Goal: Transaction & Acquisition: Purchase product/service

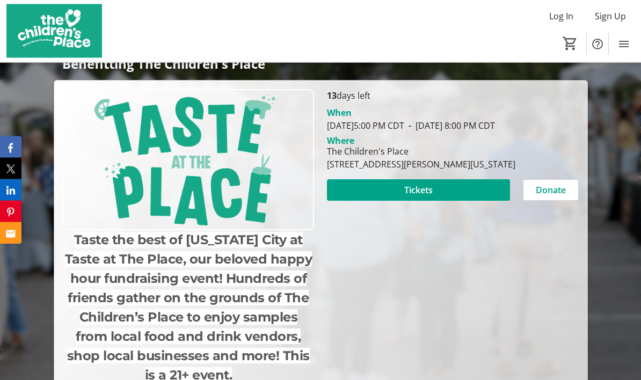
scroll to position [138, 0]
click at [413, 197] on span "Tickets" at bounding box center [418, 190] width 28 height 13
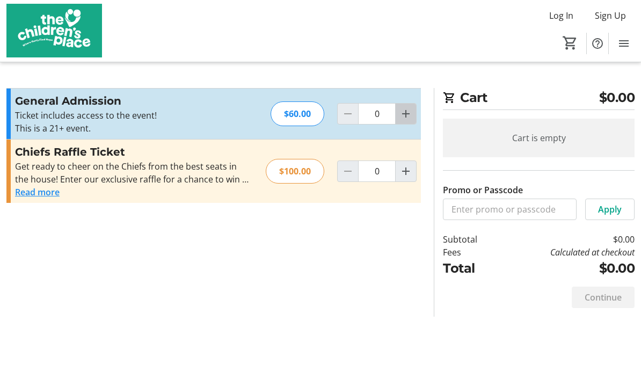
click at [409, 119] on mat-icon "Increment by one" at bounding box center [405, 114] width 13 height 13
type input "2"
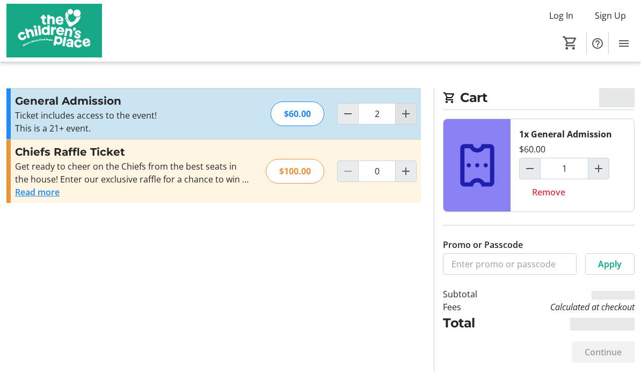
type input "2"
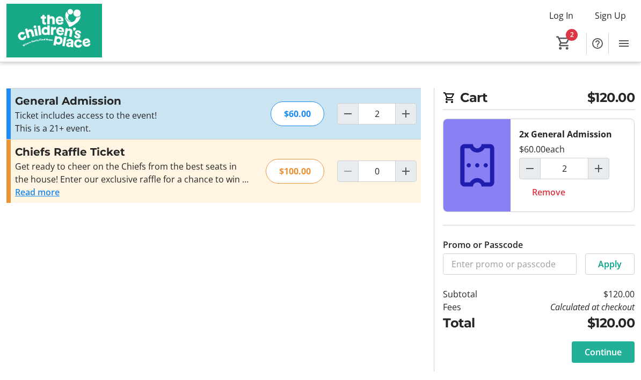
click at [599, 350] on span "Continue" at bounding box center [603, 352] width 37 height 13
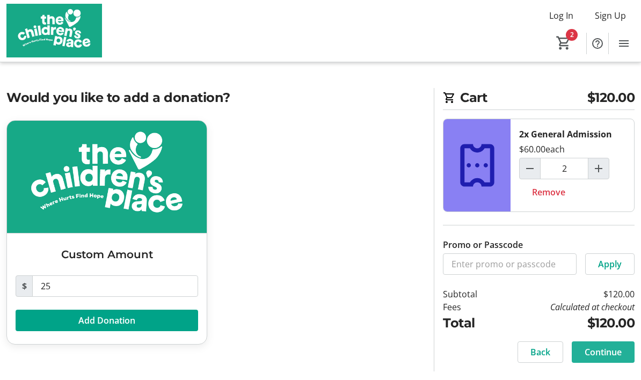
click at [601, 347] on span "Continue" at bounding box center [603, 352] width 37 height 13
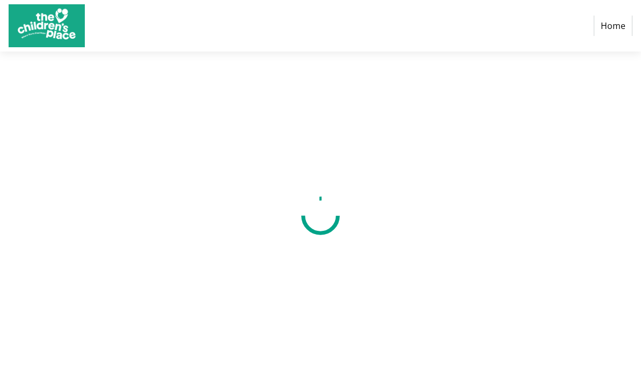
select select "US"
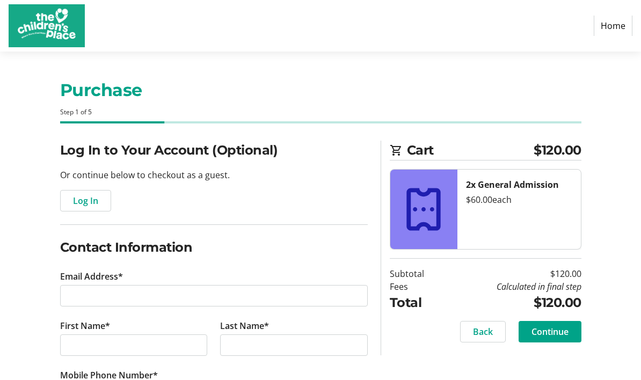
scroll to position [60, 0]
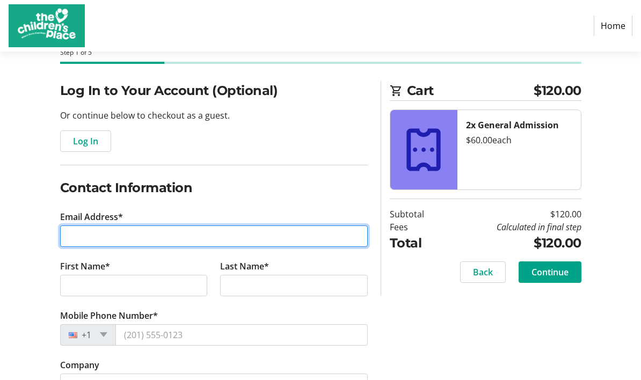
click at [93, 237] on input "Email Address*" at bounding box center [214, 236] width 308 height 21
type input "[EMAIL_ADDRESS][DOMAIN_NAME]"
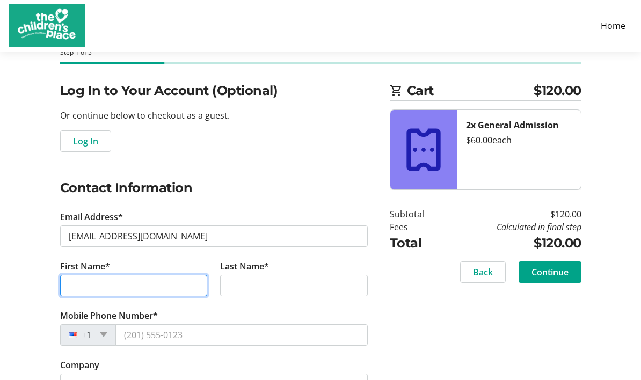
type input "[PERSON_NAME]"
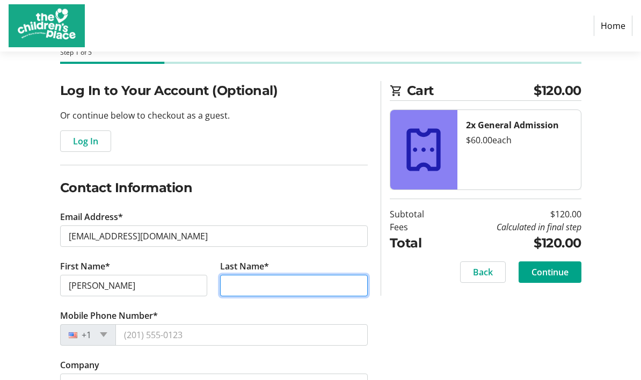
type input "[PERSON_NAME]"
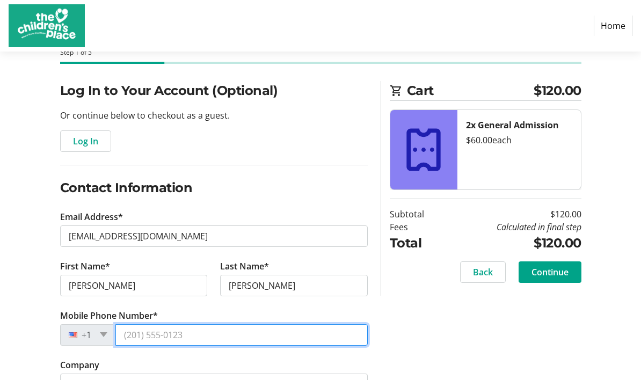
click at [267, 331] on input "Mobile Phone Number*" at bounding box center [241, 334] width 252 height 21
type input "[PHONE_NUMBER]"
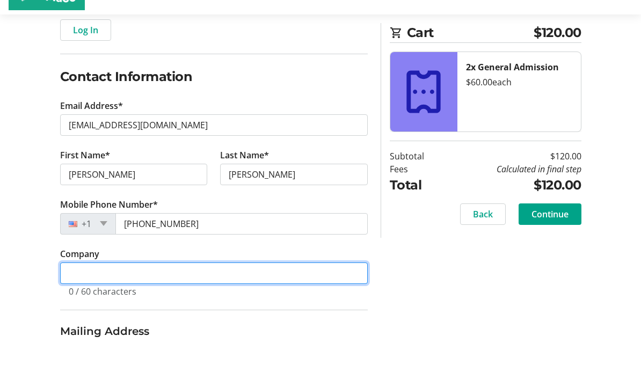
scroll to position [179, 0]
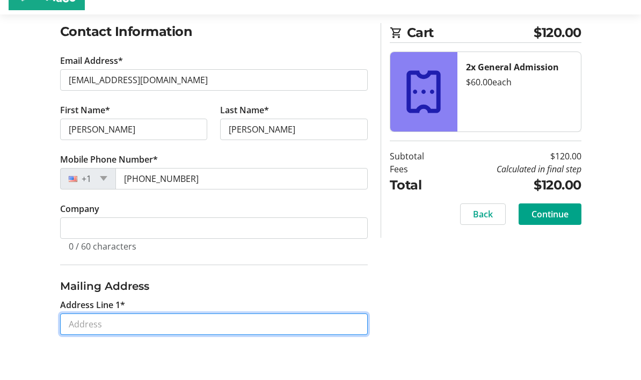
click at [282, 351] on input "Address Line 1*" at bounding box center [214, 361] width 308 height 21
type input "[STREET_ADDRESS]"
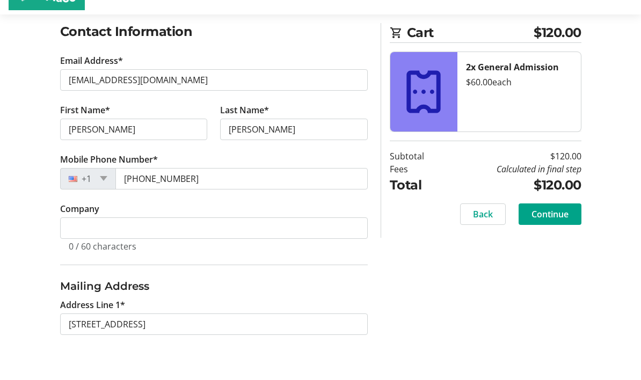
type input "[GEOGRAPHIC_DATA]"
select select "KS"
type input "66207"
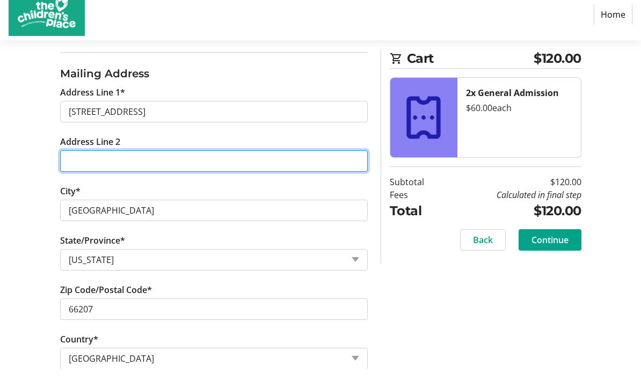
scroll to position [440, 0]
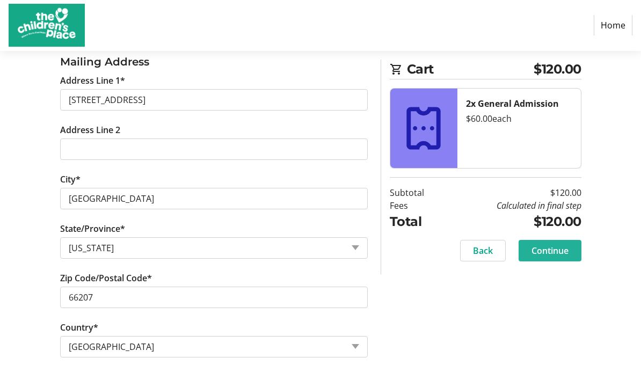
click at [558, 252] on span "Continue" at bounding box center [550, 251] width 37 height 13
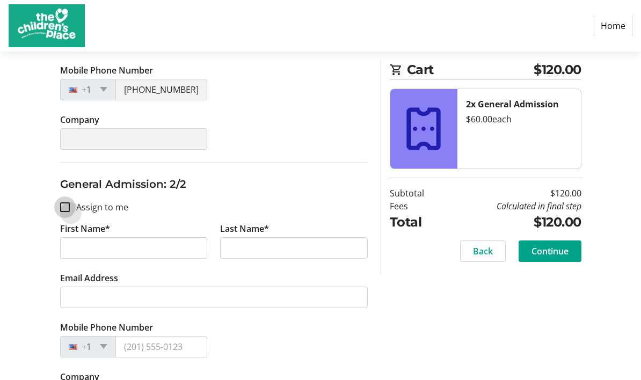
scroll to position [344, 0]
click at [64, 207] on input "Assign to me" at bounding box center [65, 208] width 10 height 10
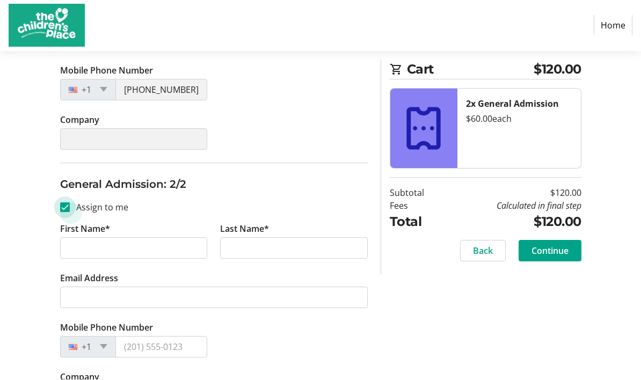
checkbox input "true"
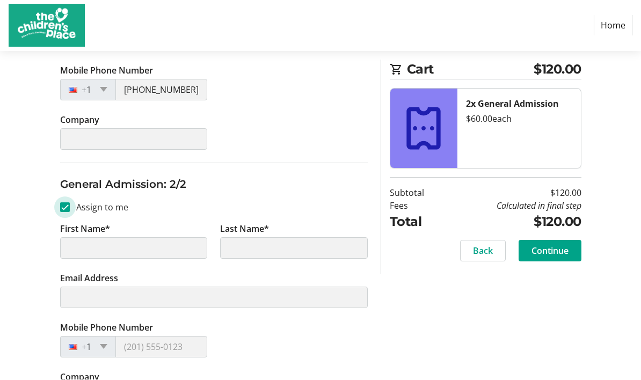
type input "[PERSON_NAME]"
type input "[EMAIL_ADDRESS][DOMAIN_NAME]"
type input "[PHONE_NUMBER]"
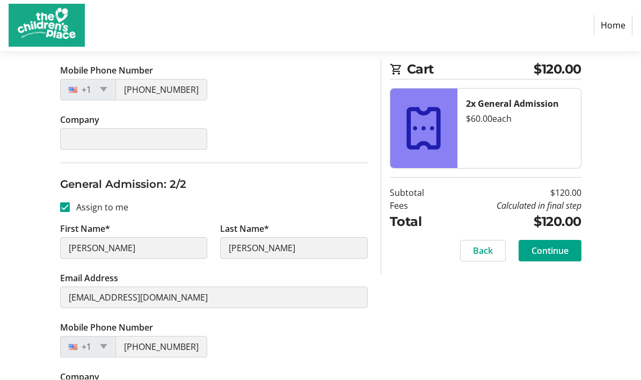
click at [552, 255] on span "Continue" at bounding box center [550, 251] width 37 height 13
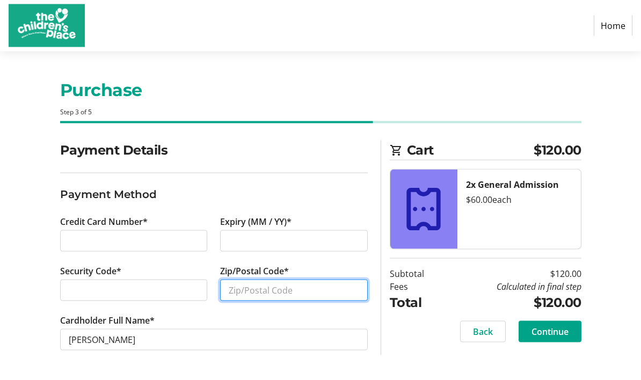
click at [229, 288] on input "Zip/Postal Code*" at bounding box center [294, 290] width 148 height 21
type input "66207"
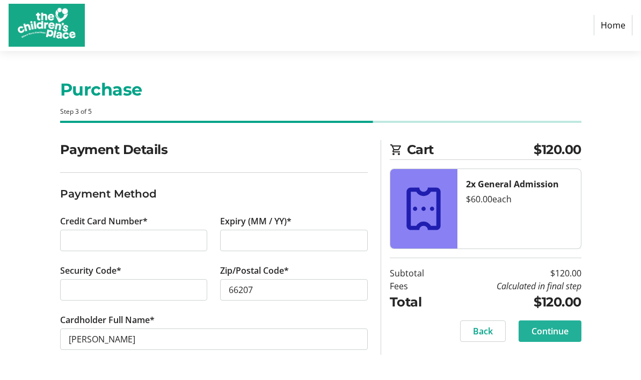
click at [564, 330] on span "Continue" at bounding box center [550, 331] width 37 height 13
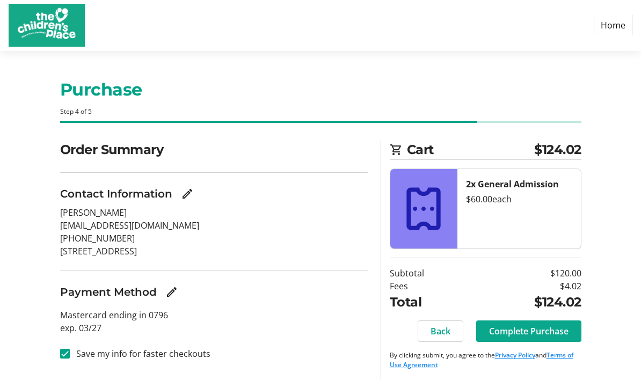
click at [539, 332] on span "Complete Purchase" at bounding box center [528, 331] width 79 height 13
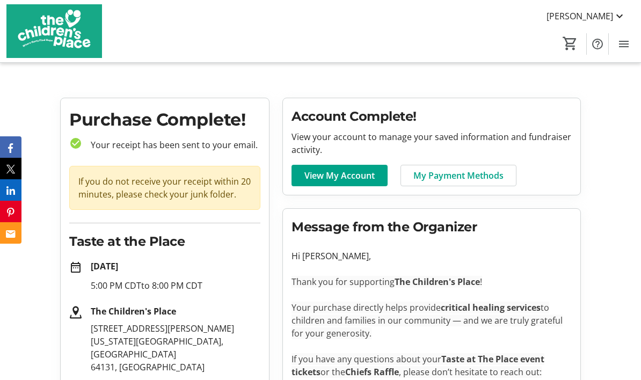
click at [76, 266] on mat-icon "date_range" at bounding box center [75, 267] width 13 height 13
click at [110, 264] on strong "[DATE]" at bounding box center [104, 266] width 27 height 12
click at [121, 285] on p "5:00 PM CDT to 8:00 PM CDT" at bounding box center [176, 285] width 170 height 13
